Goal: Task Accomplishment & Management: Manage account settings

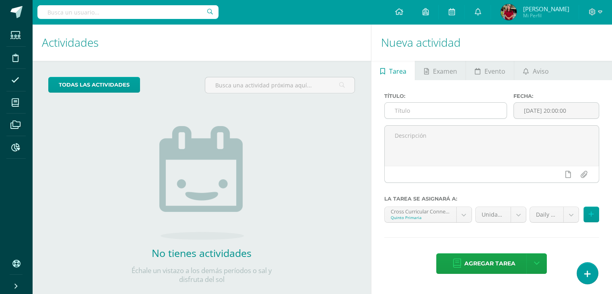
click at [487, 115] on input "text" at bounding box center [446, 111] width 122 height 16
type input "1"
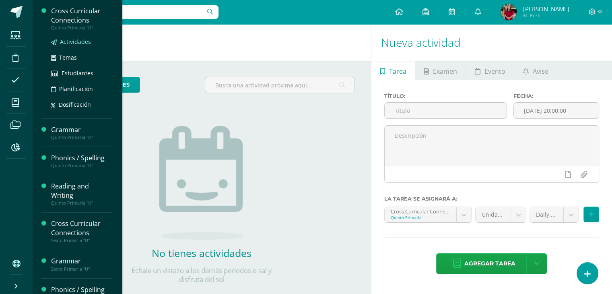
click at [80, 43] on span "Actividades" at bounding box center [75, 42] width 31 height 8
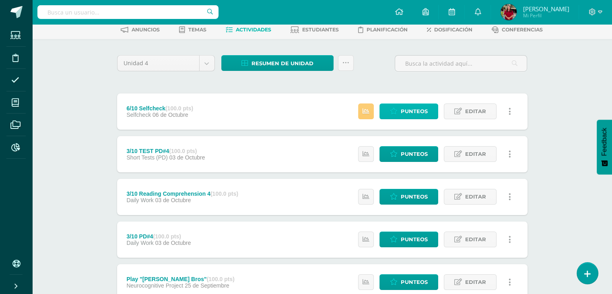
click at [404, 115] on span "Punteos" at bounding box center [414, 111] width 27 height 15
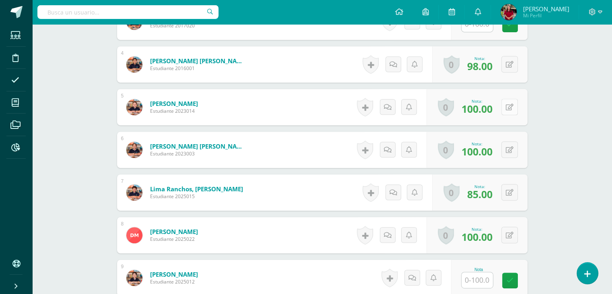
scroll to position [362, 0]
click at [504, 110] on div "0 Logros Logros obtenidos Aún no hay logros agregados Nota: 100.00" at bounding box center [477, 107] width 101 height 36
click at [515, 109] on icon at bounding box center [515, 106] width 8 height 7
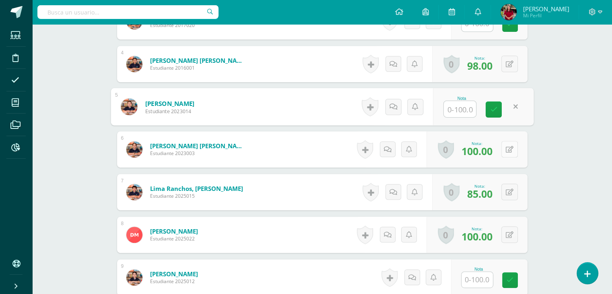
click at [512, 142] on button at bounding box center [509, 149] width 17 height 17
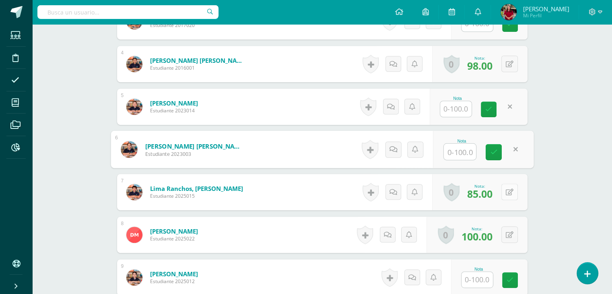
click at [514, 184] on button at bounding box center [509, 192] width 17 height 17
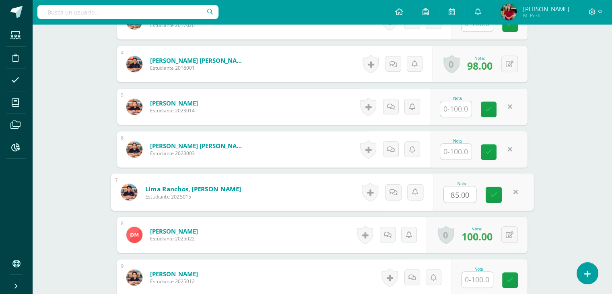
click at [581, 175] on div "Cross Curricular Connections Quinto Primaria "U" Herramientas Detalle de asiste…" at bounding box center [322, 24] width 580 height 725
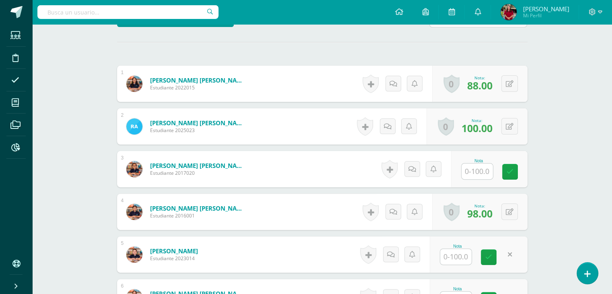
click at [541, 155] on div "¿Estás seguro que quieres eliminar esta actividad? Esto borrará la actividad y …" at bounding box center [322, 201] width 443 height 670
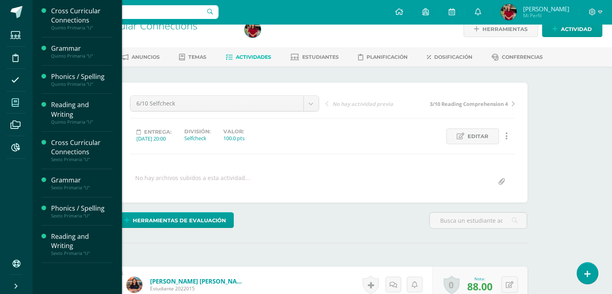
scroll to position [13, 0]
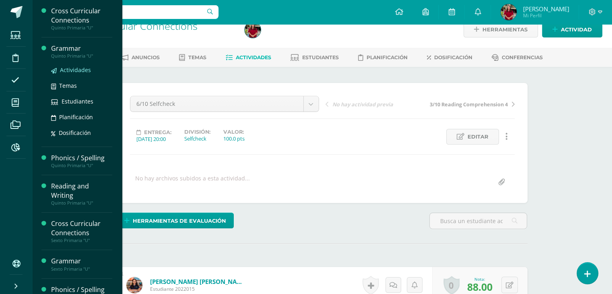
click at [83, 69] on span "Actividades" at bounding box center [75, 70] width 31 height 8
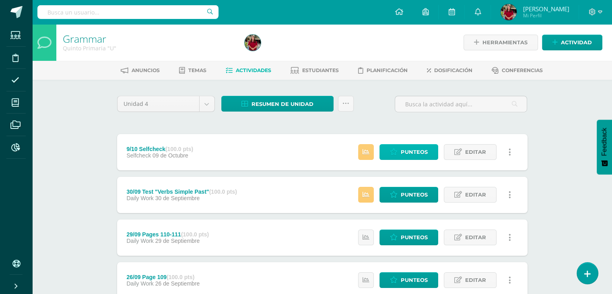
click at [401, 151] on span "Punteos" at bounding box center [414, 151] width 27 height 15
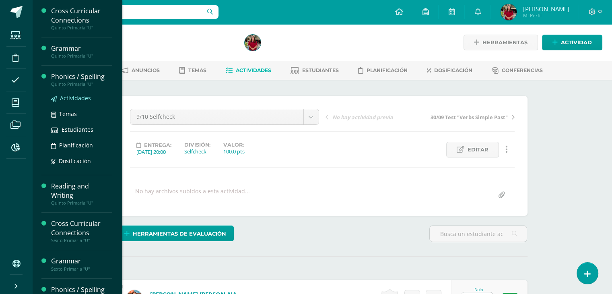
click at [70, 98] on span "Actividades" at bounding box center [75, 98] width 31 height 8
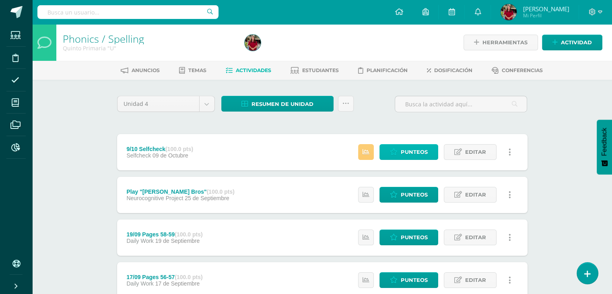
click at [396, 146] on link "Punteos" at bounding box center [409, 152] width 59 height 16
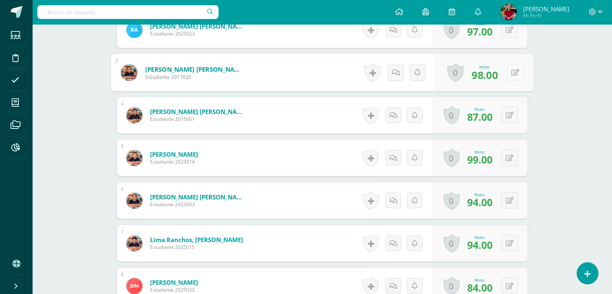
click at [507, 77] on button at bounding box center [515, 72] width 17 height 17
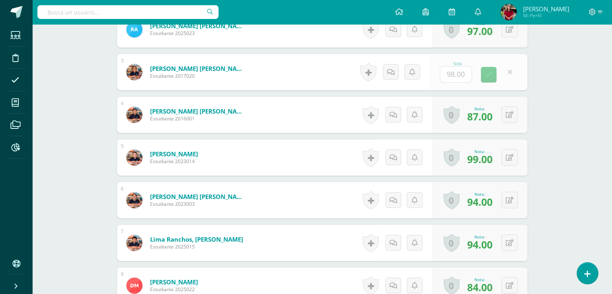
scroll to position [312, 0]
click at [511, 160] on button at bounding box center [509, 157] width 17 height 17
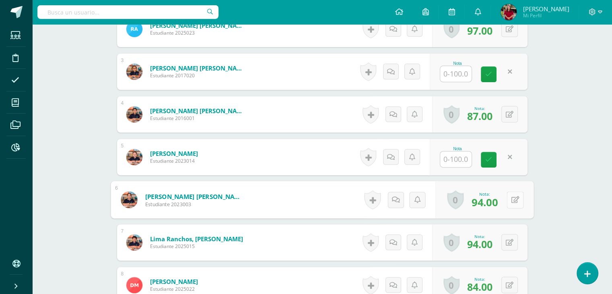
click at [513, 198] on icon at bounding box center [515, 199] width 8 height 7
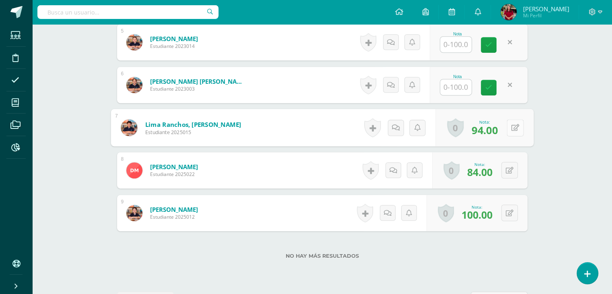
click at [505, 131] on div "0 Logros Logros obtenidos Aún no hay logros agregados Nota: 94.00" at bounding box center [484, 127] width 98 height 37
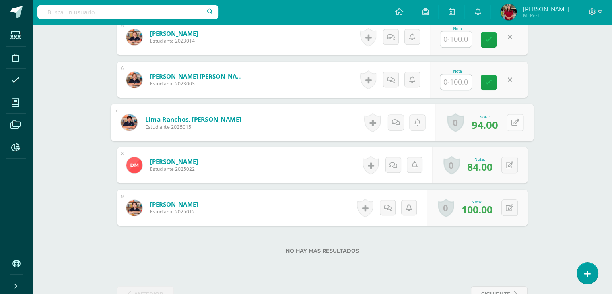
click at [510, 122] on button at bounding box center [515, 122] width 17 height 17
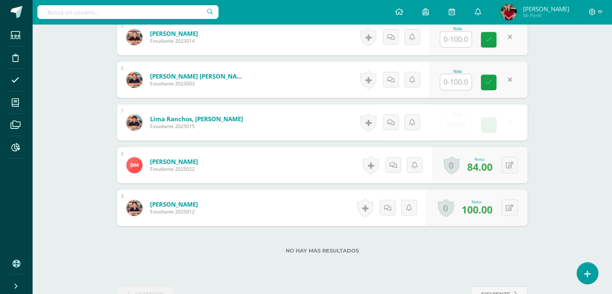
scroll to position [432, 0]
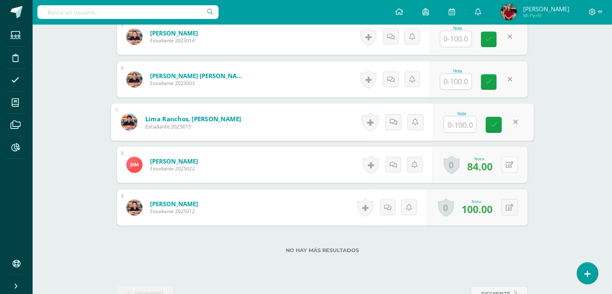
click at [508, 165] on button at bounding box center [509, 164] width 17 height 17
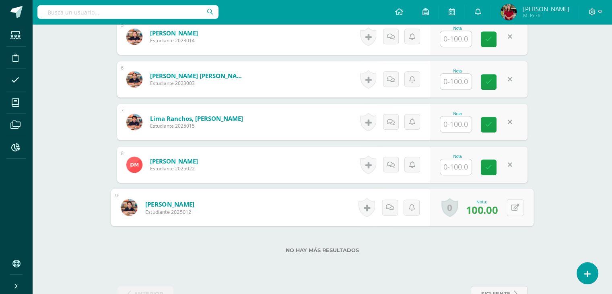
click at [510, 206] on button at bounding box center [515, 207] width 17 height 17
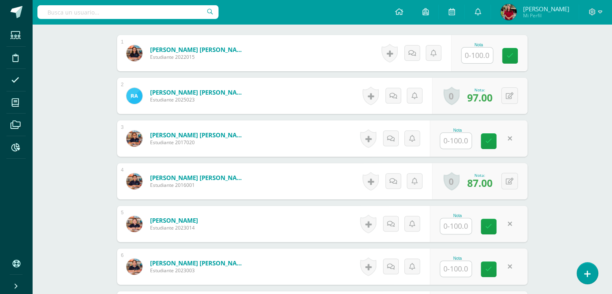
scroll to position [244, 0]
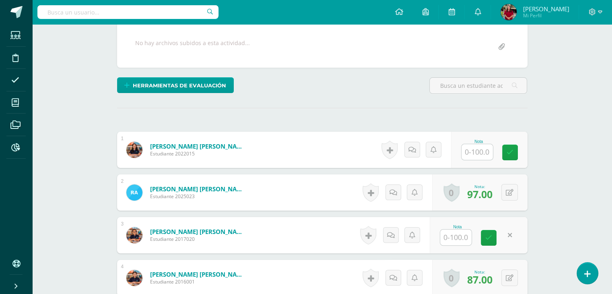
click at [542, 163] on div "¿Estás seguro que quieres eliminar esta actividad? Esto borrará la actividad y …" at bounding box center [322, 267] width 443 height 670
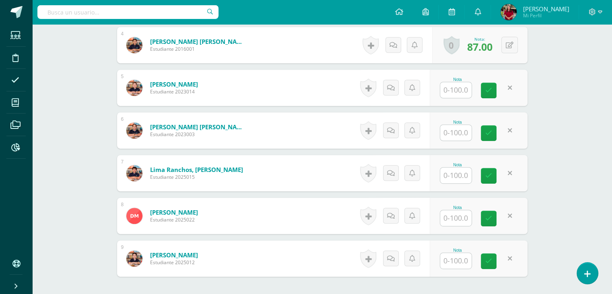
click at [549, 163] on div "Phonics / Spelling Quinto Primaria "U" Herramientas Detalle de asistencias Acti…" at bounding box center [322, 5] width 580 height 725
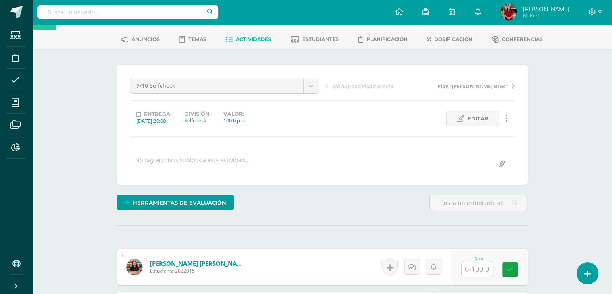
scroll to position [0, 0]
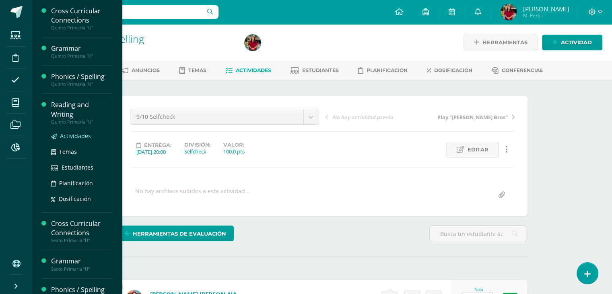
click at [75, 136] on span "Actividades" at bounding box center [75, 136] width 31 height 8
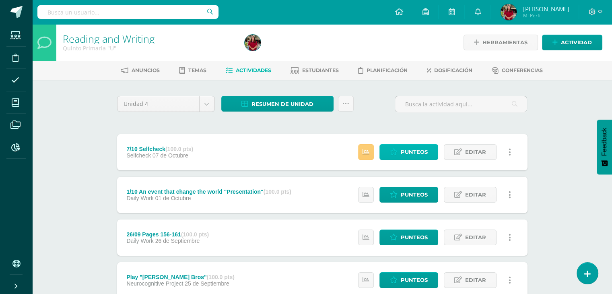
click at [401, 151] on span "Punteos" at bounding box center [414, 151] width 27 height 15
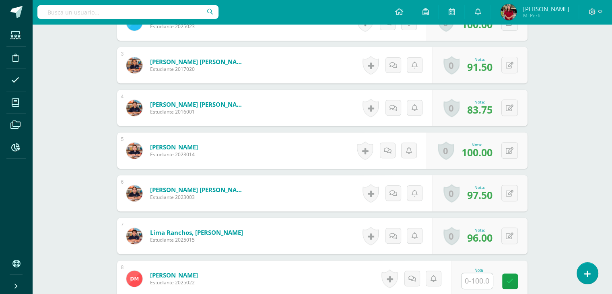
scroll to position [319, 0]
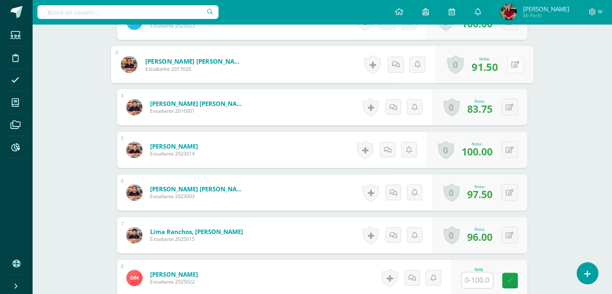
click at [507, 65] on button at bounding box center [515, 64] width 17 height 17
click at [506, 148] on button at bounding box center [509, 149] width 17 height 17
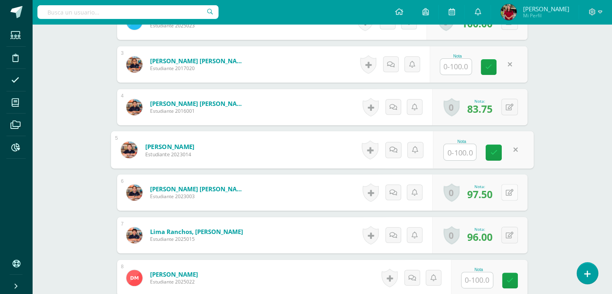
click at [512, 192] on icon at bounding box center [510, 192] width 8 height 7
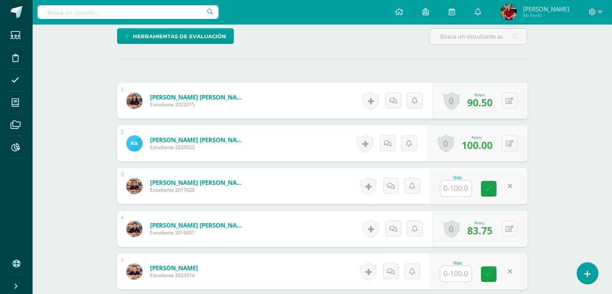
scroll to position [197, 0]
click at [140, 54] on div "¿Estás seguro que quieres eliminar esta actividad? Esto borrará la actividad y …" at bounding box center [322, 217] width 417 height 637
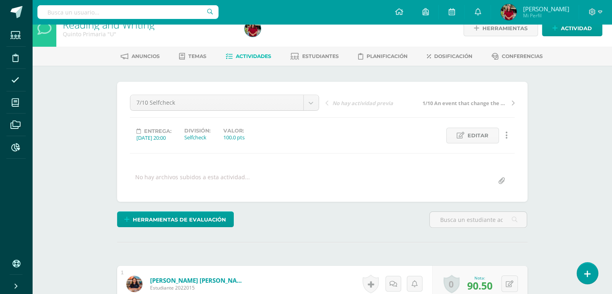
scroll to position [0, 0]
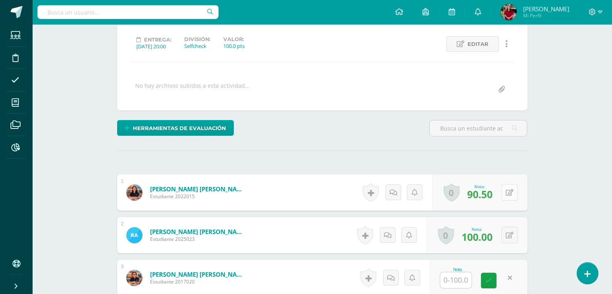
click at [508, 197] on button at bounding box center [509, 192] width 17 height 17
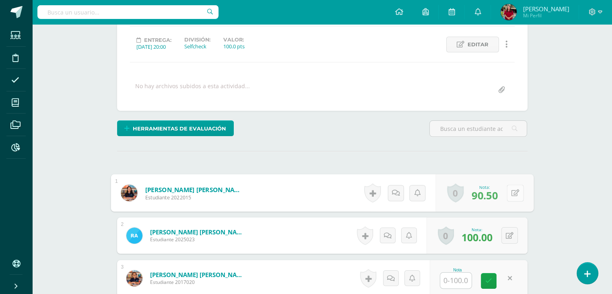
scroll to position [105, 0]
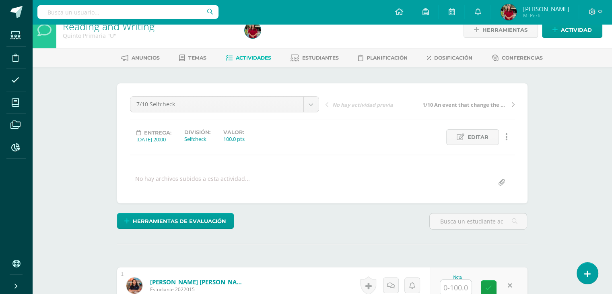
scroll to position [0, 0]
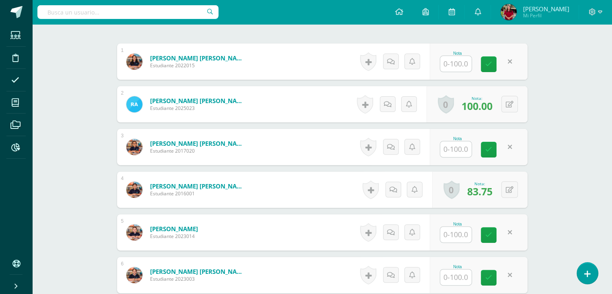
click at [574, 169] on div "Reading and Writing Quinto Primaria "U" Herramientas Detalle de asistencias Act…" at bounding box center [322, 150] width 580 height 725
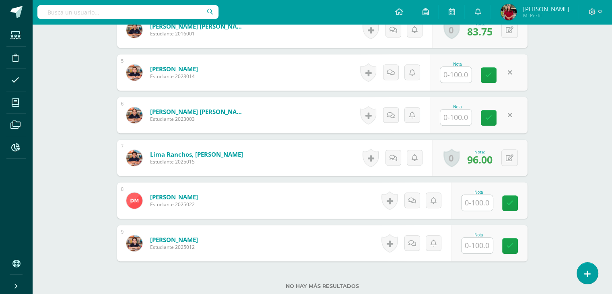
scroll to position [397, 0]
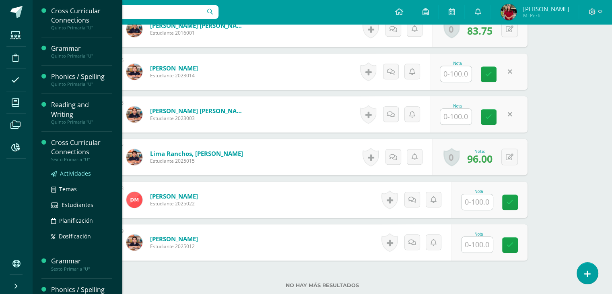
click at [68, 174] on span "Actividades" at bounding box center [75, 173] width 31 height 8
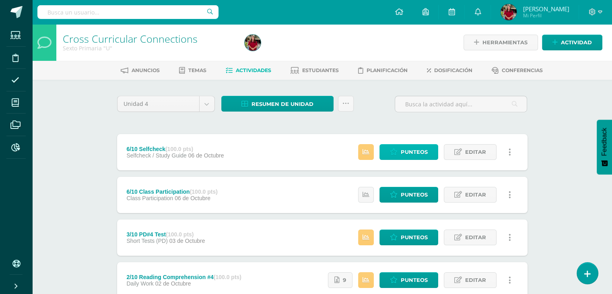
click at [402, 151] on span "Punteos" at bounding box center [414, 151] width 27 height 15
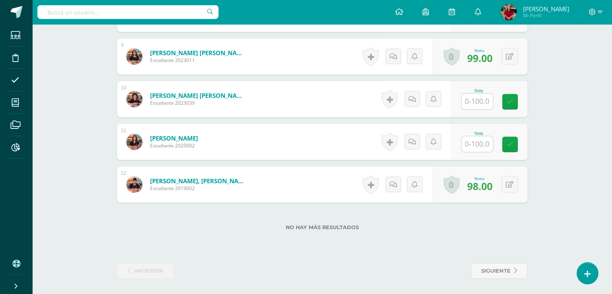
scroll to position [583, 0]
click at [483, 139] on input "text" at bounding box center [482, 144] width 32 height 16
type input "100"
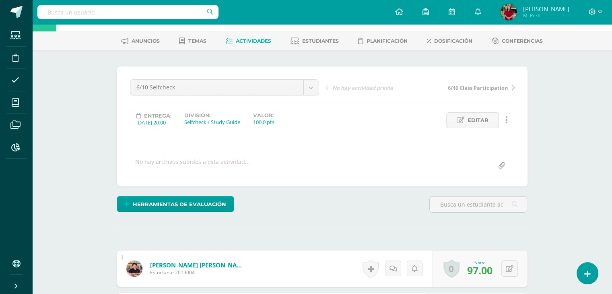
scroll to position [0, 0]
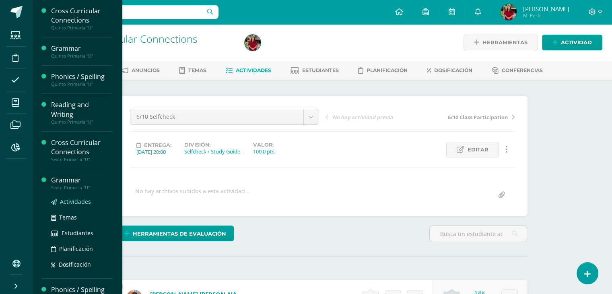
click at [67, 203] on span "Actividades" at bounding box center [75, 202] width 31 height 8
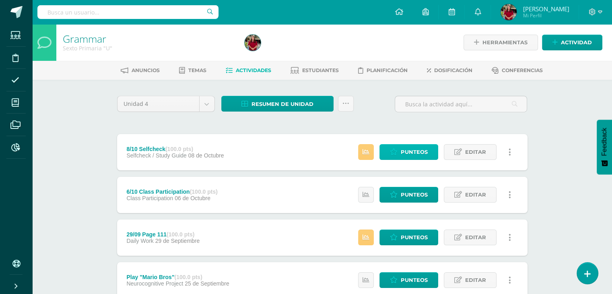
click at [394, 151] on icon at bounding box center [394, 152] width 8 height 7
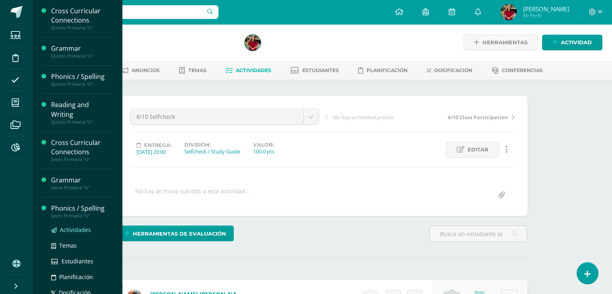
click at [60, 230] on span "Actividades" at bounding box center [75, 230] width 31 height 8
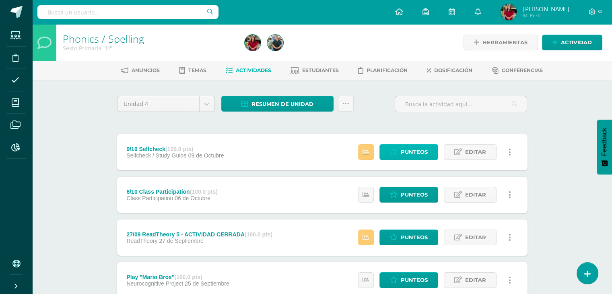
click at [388, 155] on link "Punteos" at bounding box center [409, 152] width 59 height 16
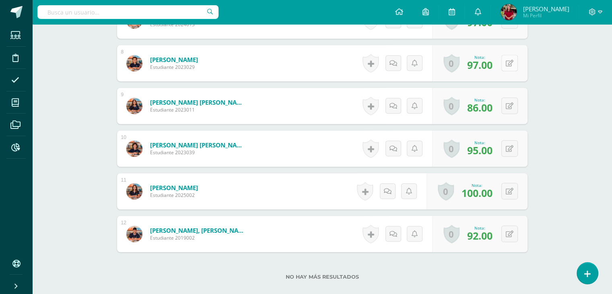
scroll to position [534, 0]
click at [505, 65] on button at bounding box center [509, 62] width 17 height 17
click at [512, 145] on icon at bounding box center [510, 148] width 8 height 7
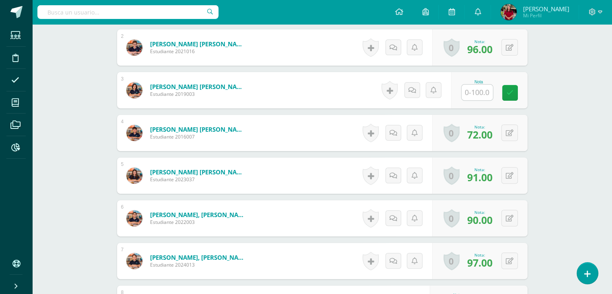
scroll to position [293, 0]
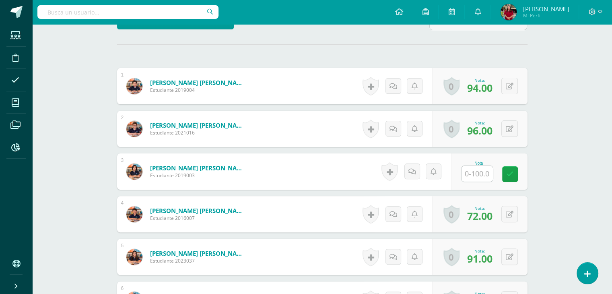
click at [91, 69] on div "Phonics / Spelling Sexto Primaria "U" Herramientas Detalle de asistencias Activ…" at bounding box center [322, 238] width 580 height 853
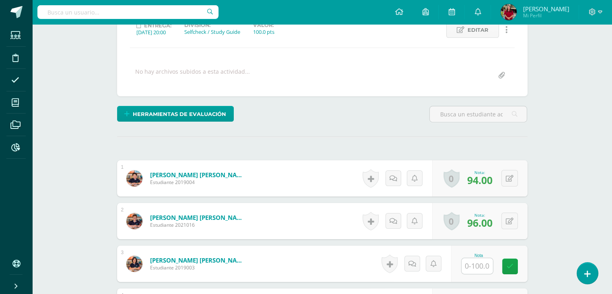
scroll to position [120, 0]
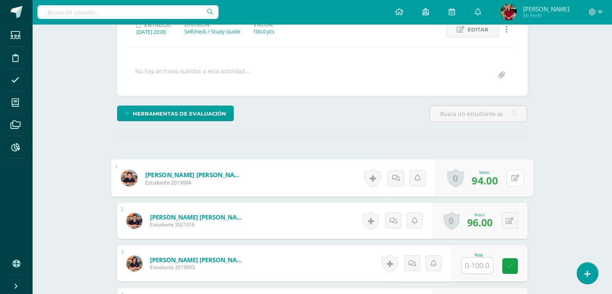
click at [510, 171] on button at bounding box center [515, 177] width 17 height 17
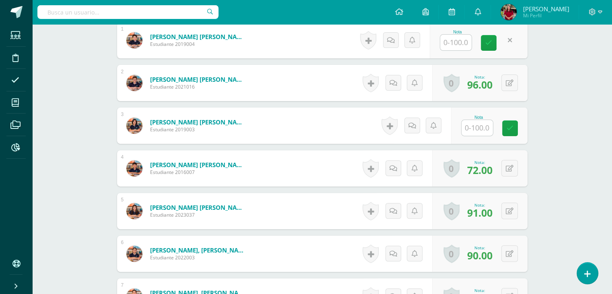
scroll to position [254, 0]
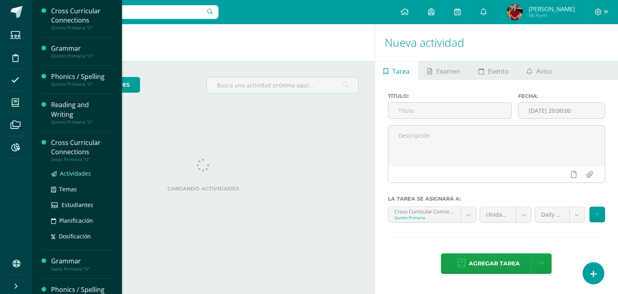
click at [64, 175] on span "Actividades" at bounding box center [75, 173] width 31 height 8
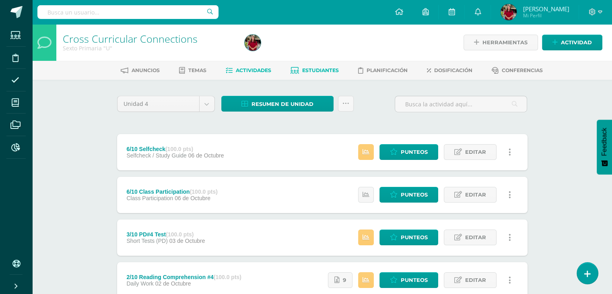
click at [307, 72] on span "Estudiantes" at bounding box center [320, 70] width 37 height 6
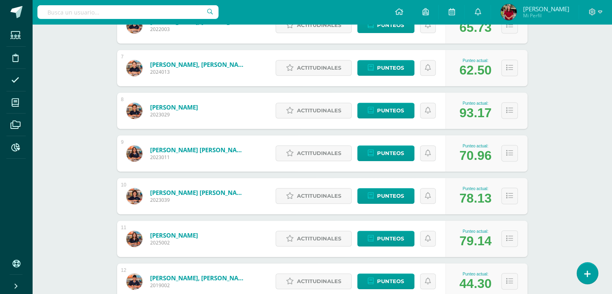
scroll to position [440, 0]
